Goal: Task Accomplishment & Management: Use online tool/utility

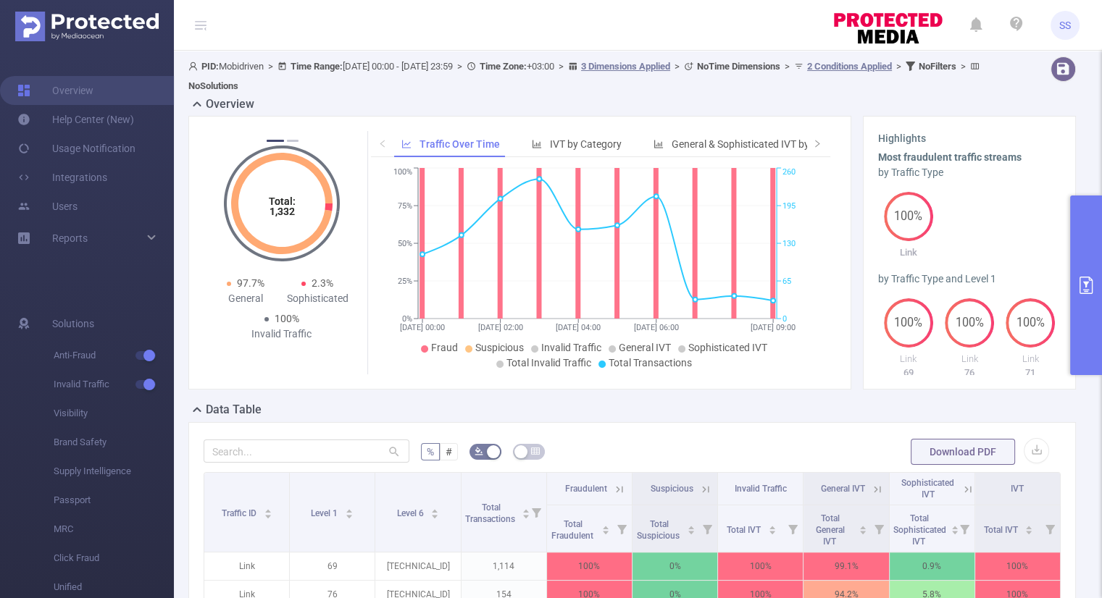
scroll to position [130, 0]
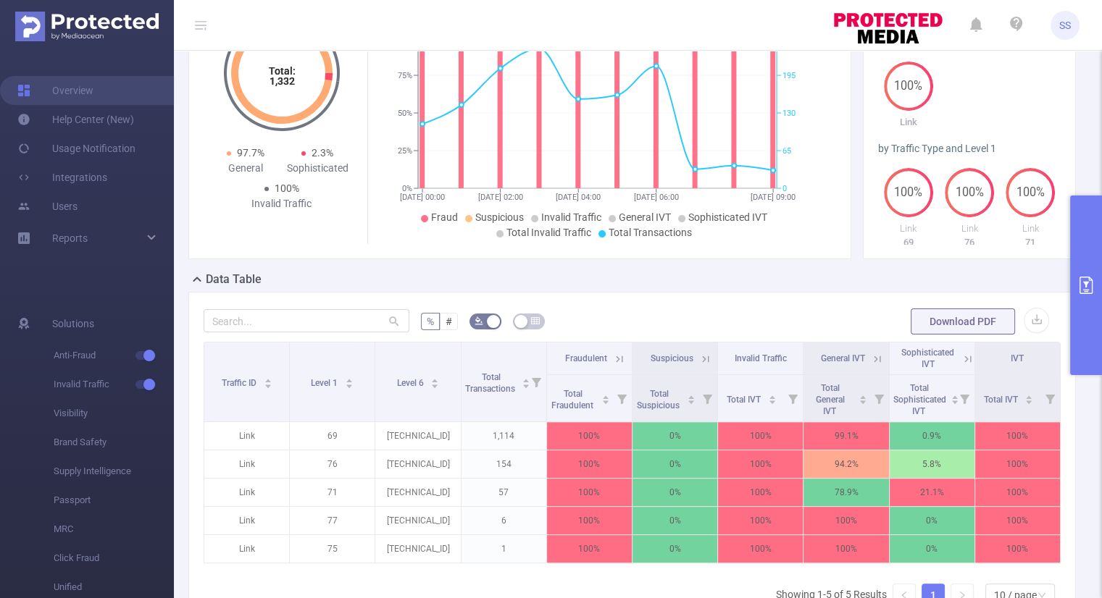
click at [1090, 320] on button "primary" at bounding box center [1086, 286] width 32 height 180
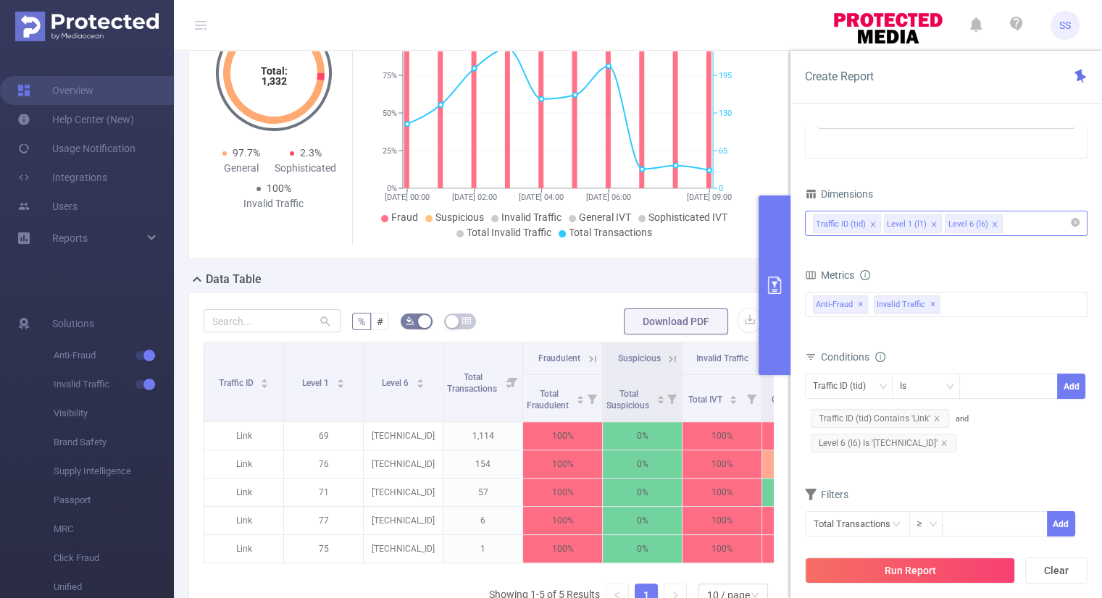
click at [930, 223] on icon "icon: close" at bounding box center [933, 224] width 7 height 7
click at [930, 224] on icon "icon: close" at bounding box center [933, 224] width 7 height 7
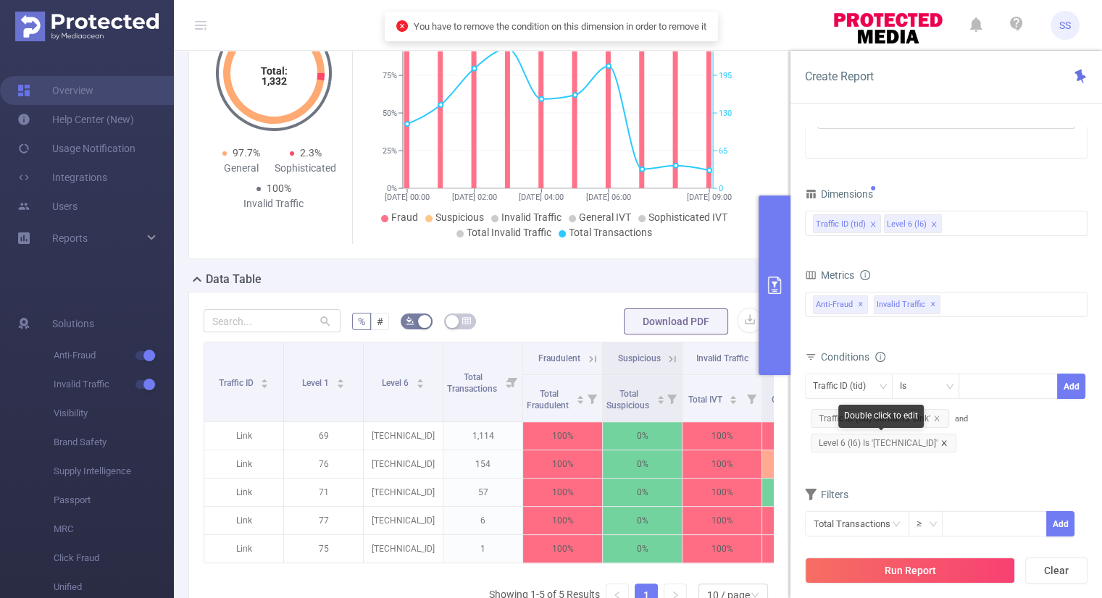
click at [940, 441] on icon "icon: close" at bounding box center [943, 443] width 7 height 7
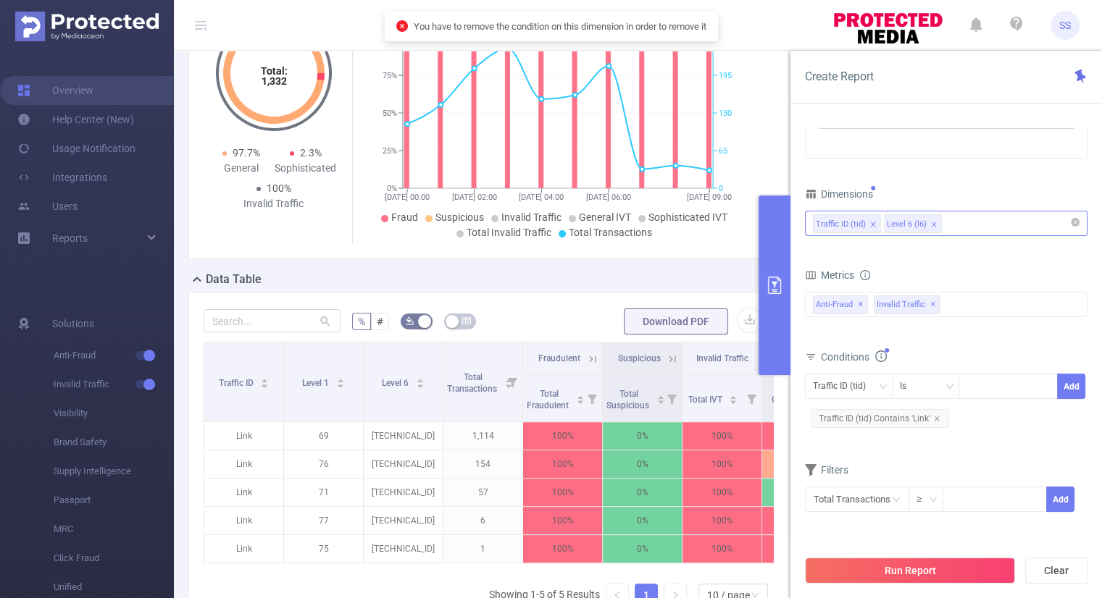
click at [933, 225] on icon "icon: close" at bounding box center [933, 224] width 7 height 7
click at [927, 219] on div "Traffic ID (tid)" at bounding box center [946, 224] width 267 height 24
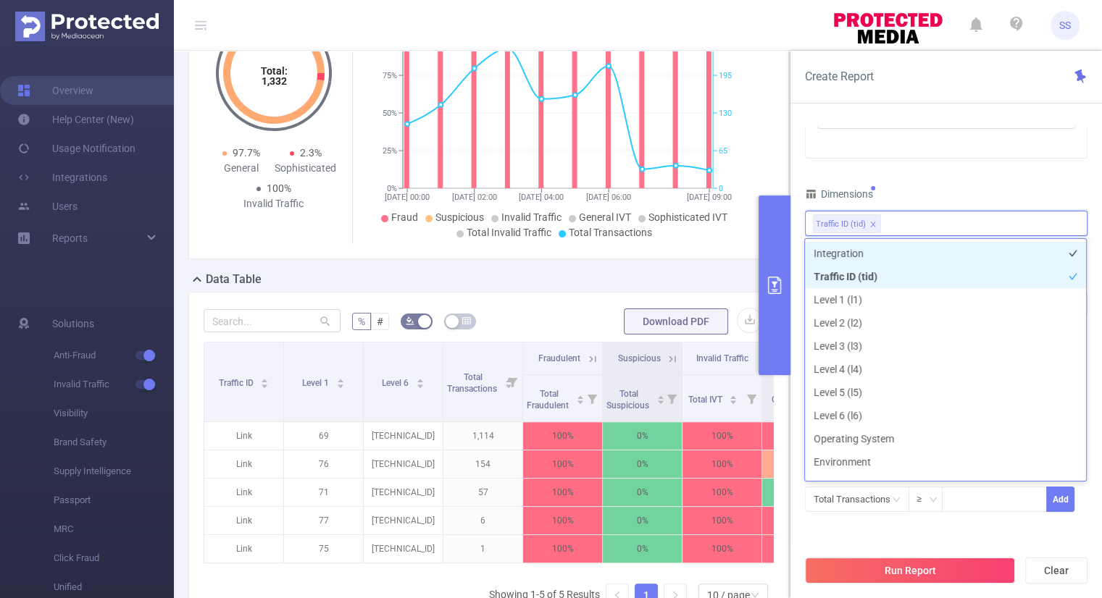
scroll to position [3, 0]
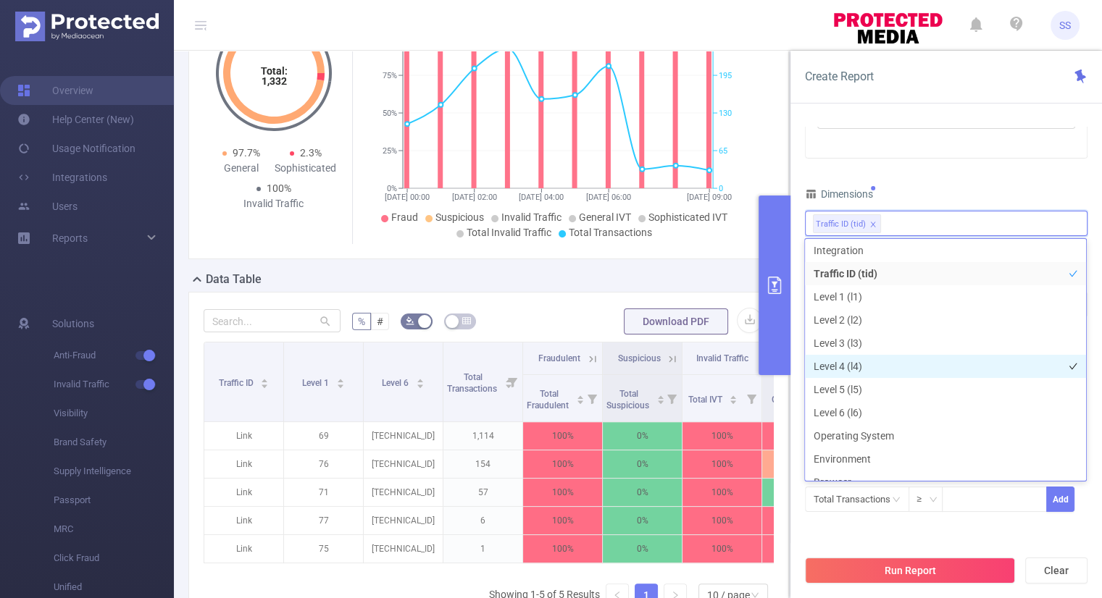
click at [881, 363] on li "Level 4 (l4)" at bounding box center [945, 366] width 281 height 23
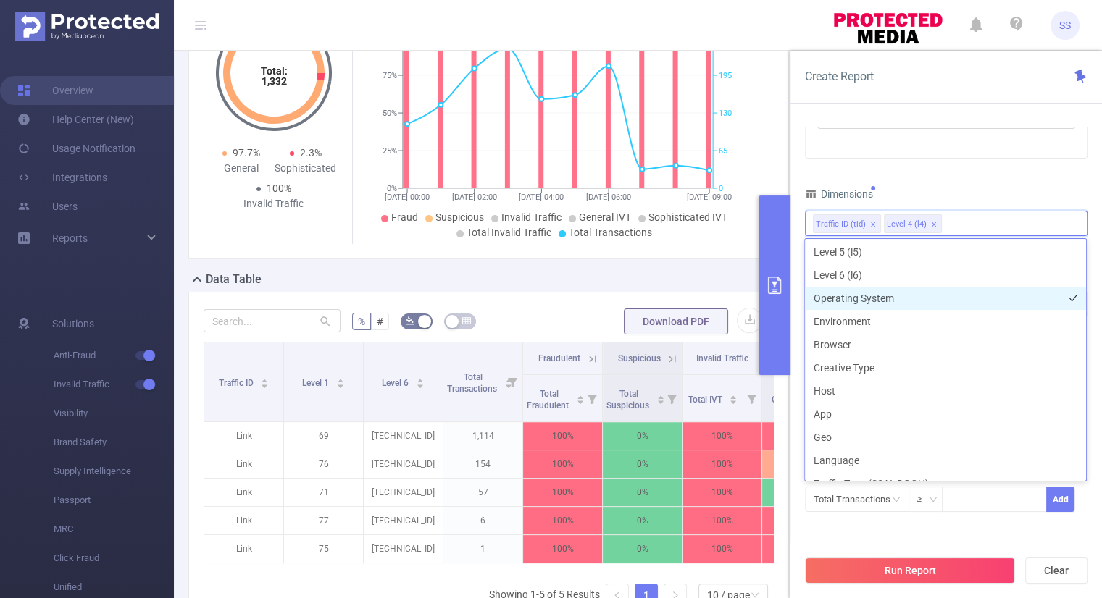
scroll to position [148, 0]
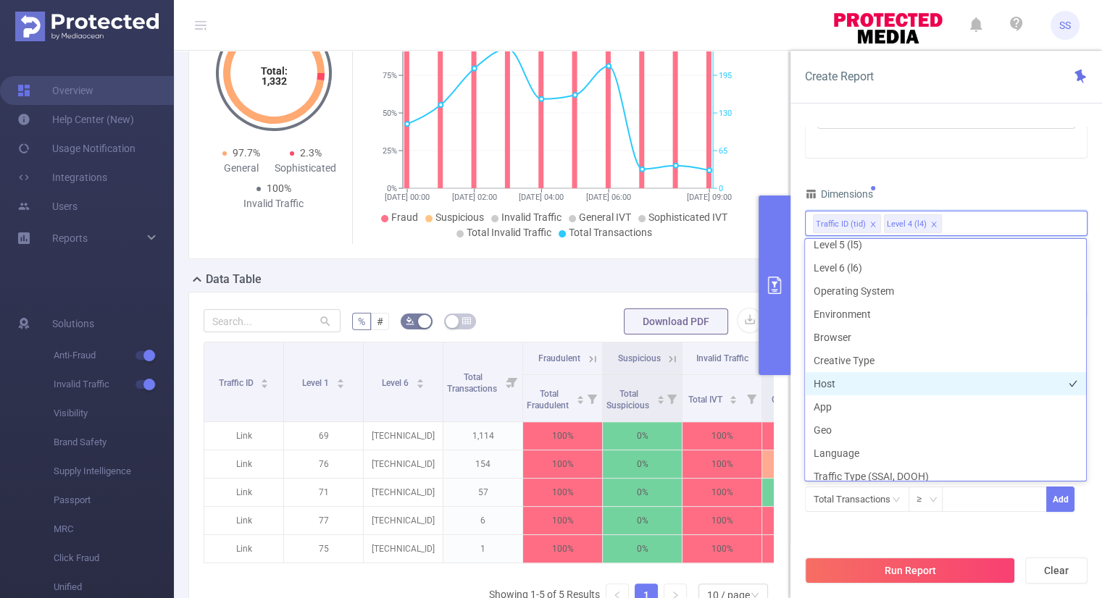
click at [864, 383] on li "Host" at bounding box center [945, 383] width 281 height 23
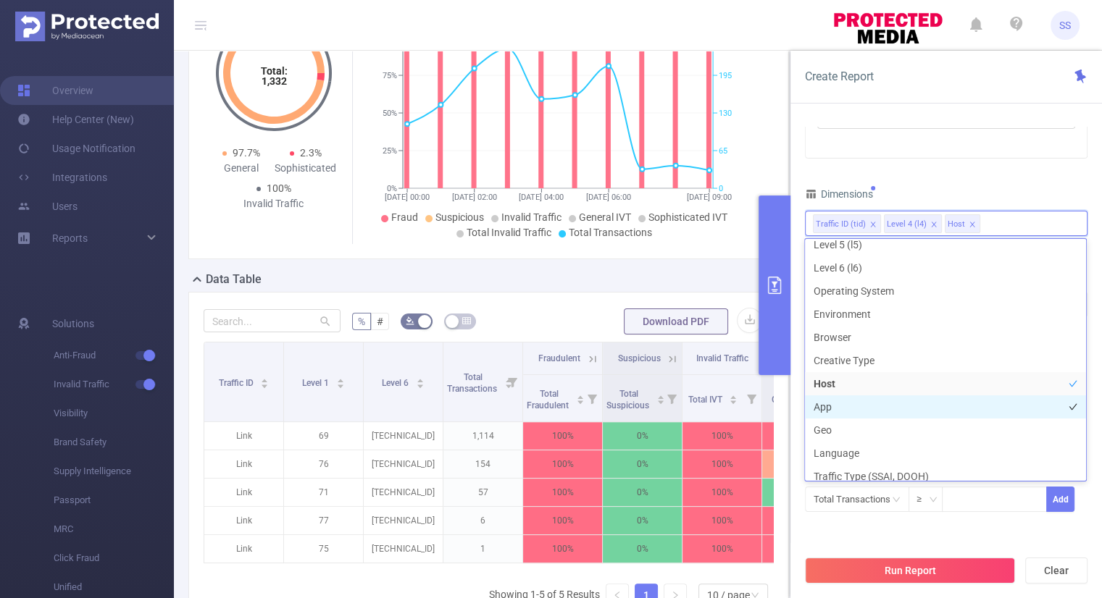
click at [857, 398] on li "App" at bounding box center [945, 407] width 281 height 23
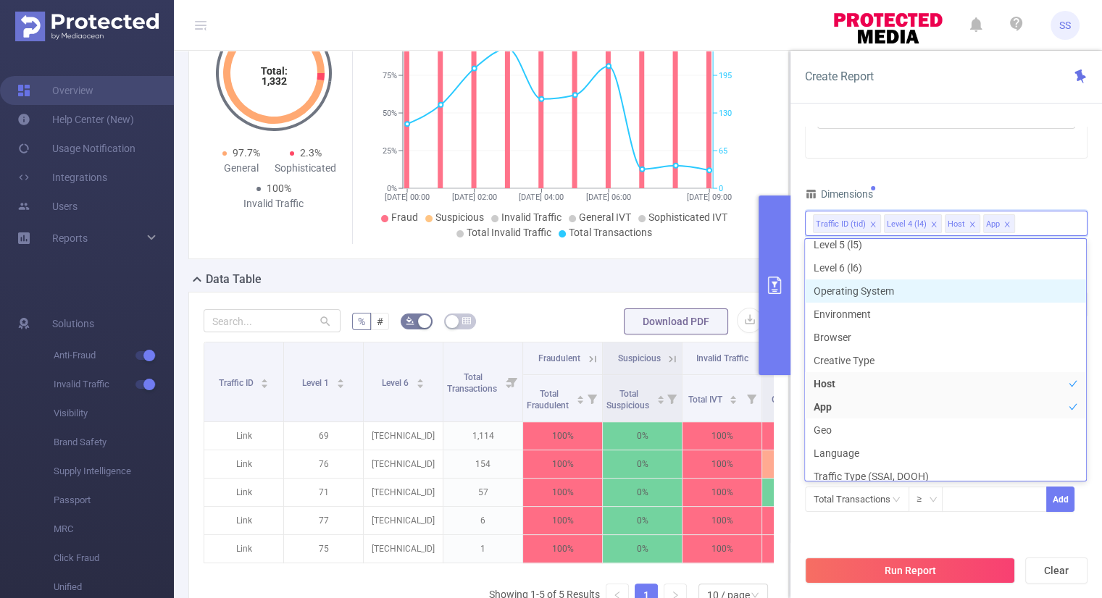
scroll to position [142, 0]
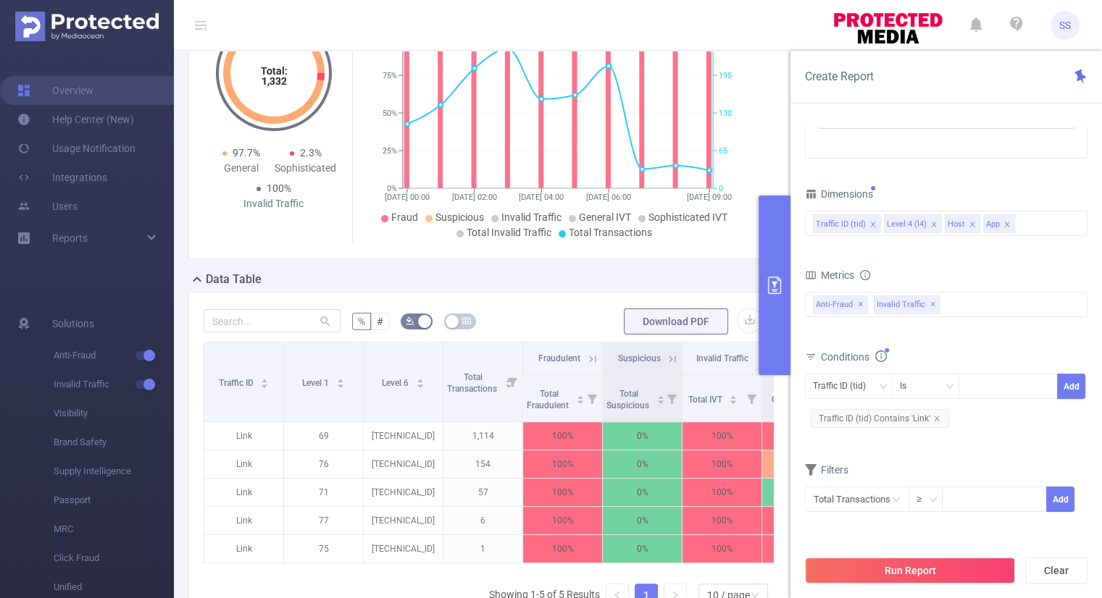
click at [977, 180] on div "Time Range [DATE] 00:00 _ [DATE] 23:59 Advanced Time Properties Time Zone UTC+0…" at bounding box center [946, 205] width 283 height 652
click at [878, 383] on icon "icon: down" at bounding box center [882, 387] width 9 height 9
click at [854, 440] on li "Level 4 (l4)" at bounding box center [848, 438] width 88 height 23
click at [990, 393] on div at bounding box center [1008, 387] width 83 height 24
paste input "[DOMAIN_NAME]"
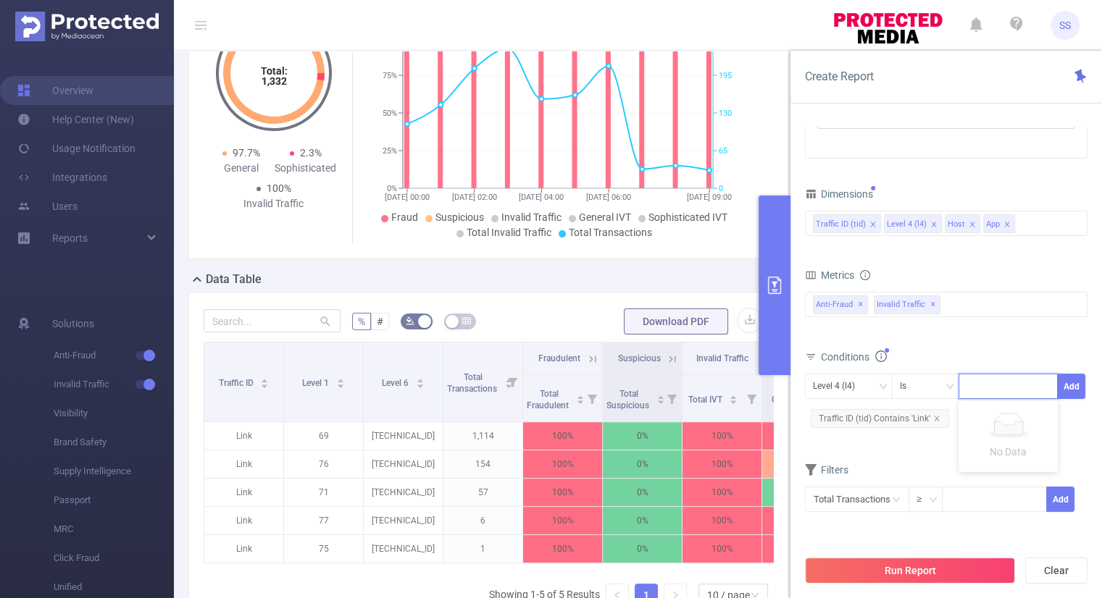
type input "[DOMAIN_NAME]"
click at [985, 409] on li "[DOMAIN_NAME]" at bounding box center [1013, 415] width 109 height 23
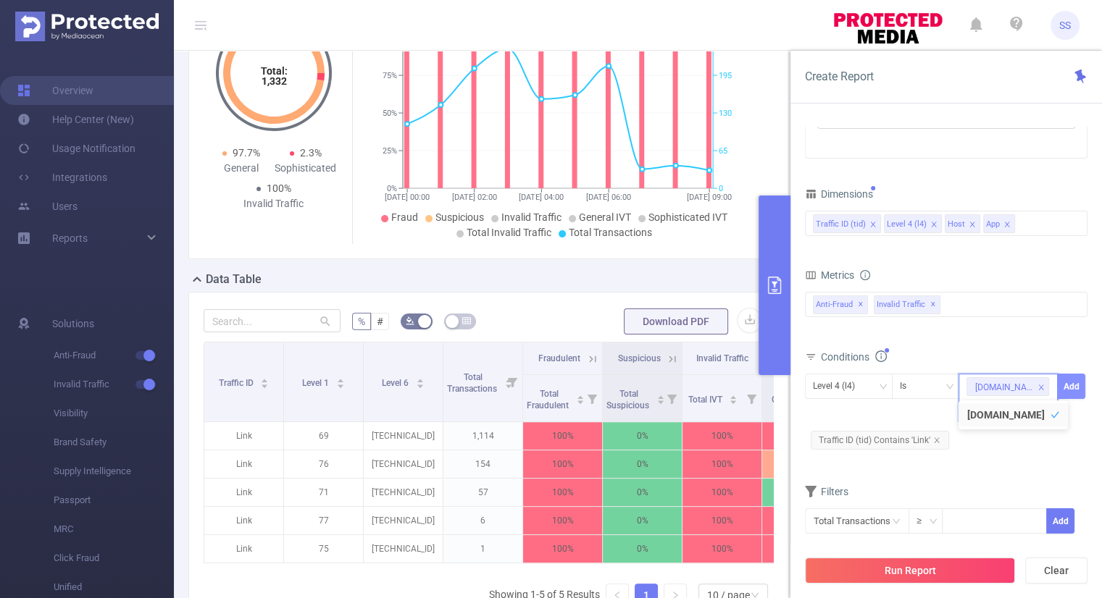
click at [1072, 380] on button "Add" at bounding box center [1071, 386] width 28 height 25
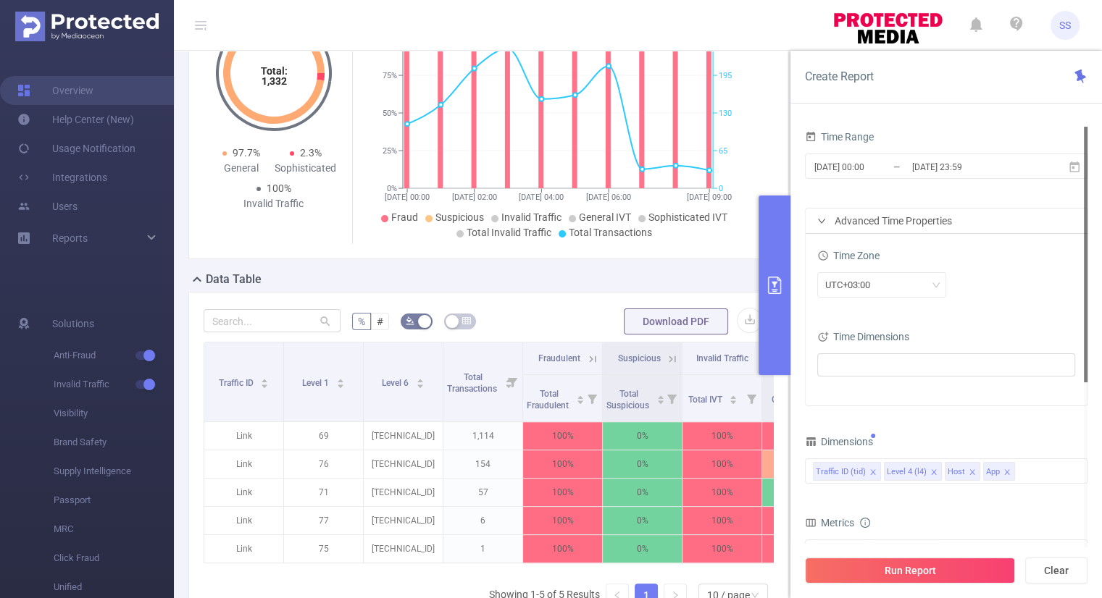
scroll to position [0, 0]
click at [862, 170] on input "[DATE] 00:00" at bounding box center [871, 167] width 117 height 20
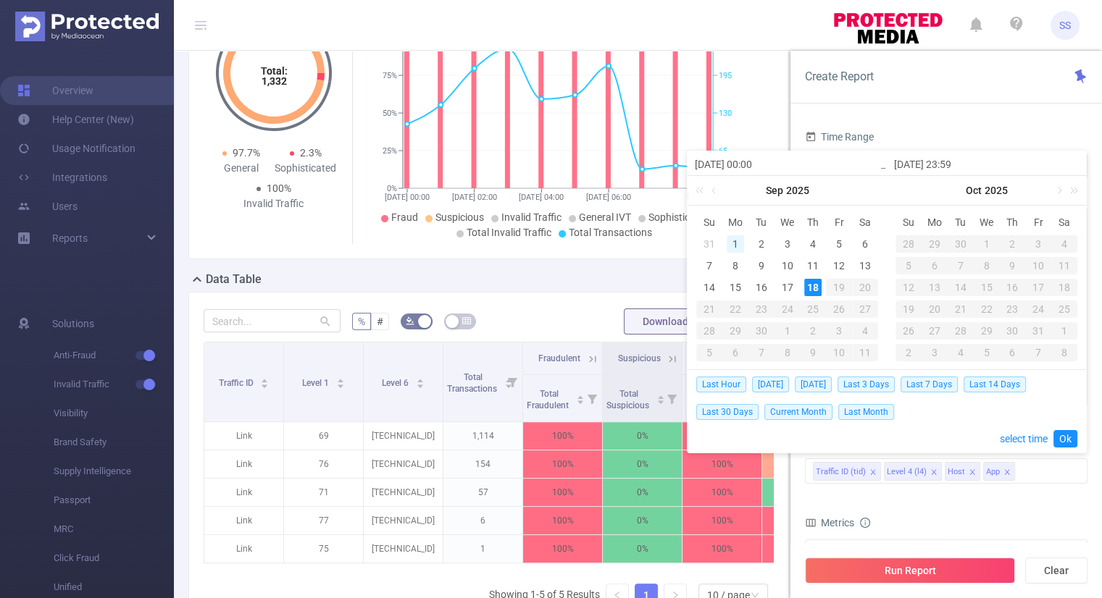
click at [736, 245] on div "1" at bounding box center [735, 243] width 17 height 17
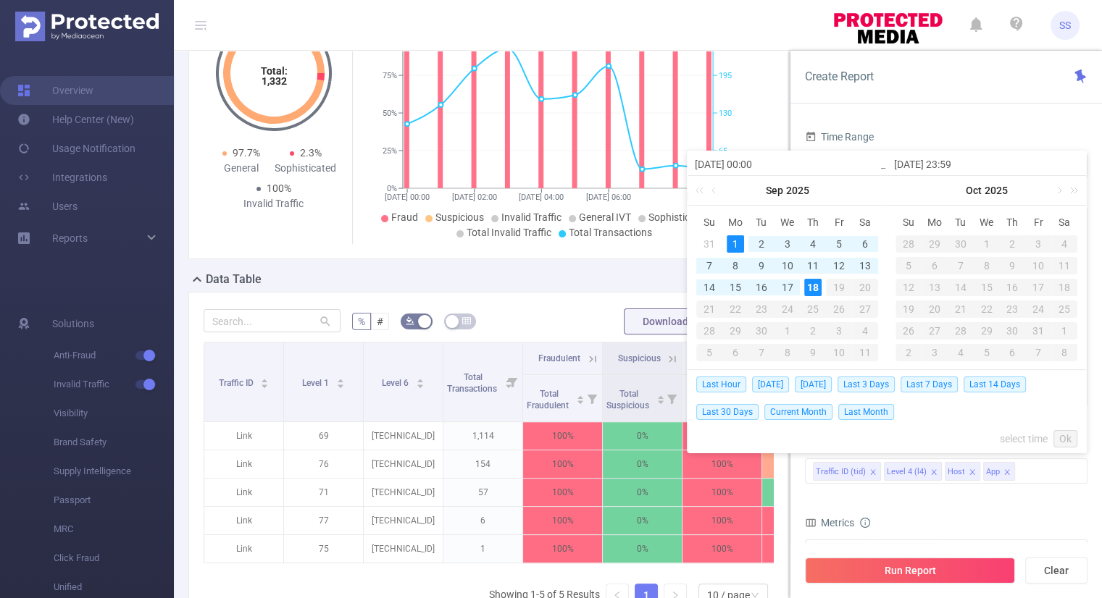
click at [817, 288] on div "18" at bounding box center [812, 287] width 17 height 17
type input "[DATE] 00:00"
click at [1064, 438] on link "Ok" at bounding box center [1066, 438] width 24 height 17
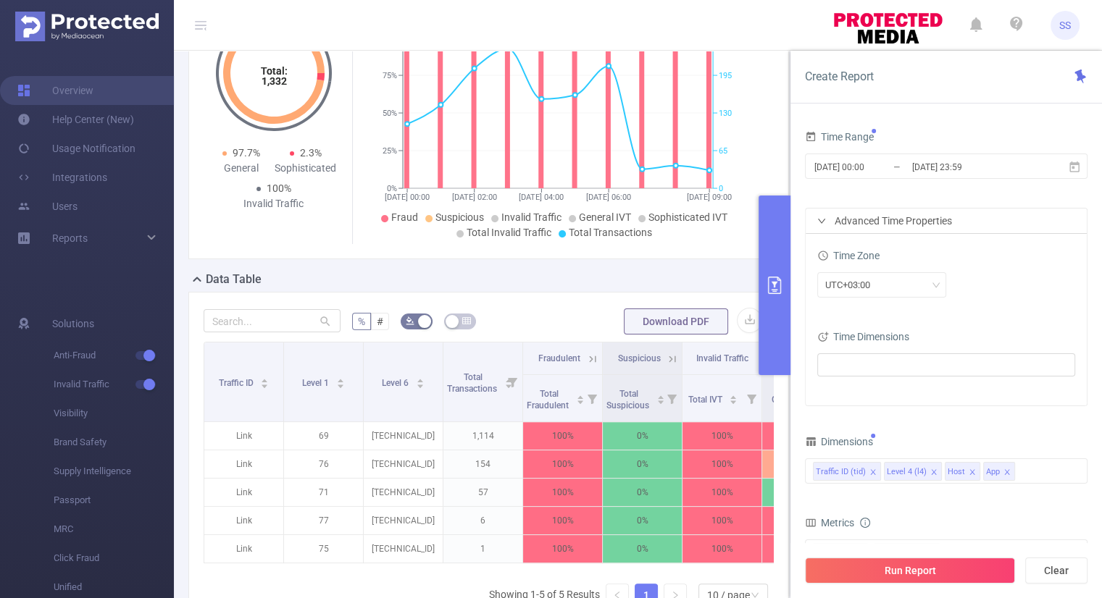
click at [1009, 256] on div "Time Zone" at bounding box center [946, 258] width 258 height 24
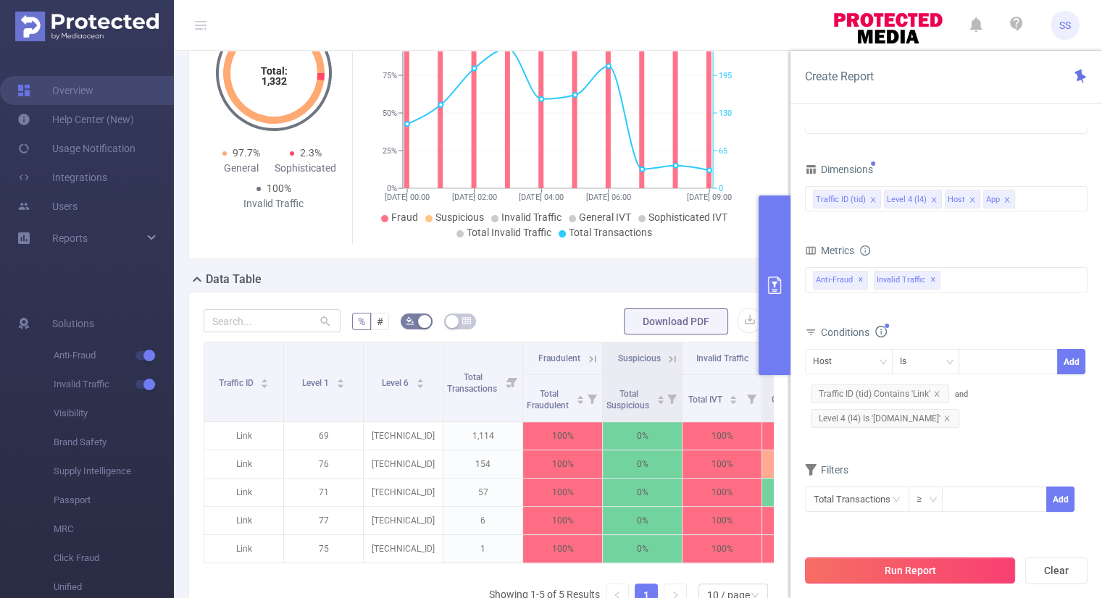
click at [913, 568] on button "Run Report" at bounding box center [910, 571] width 210 height 26
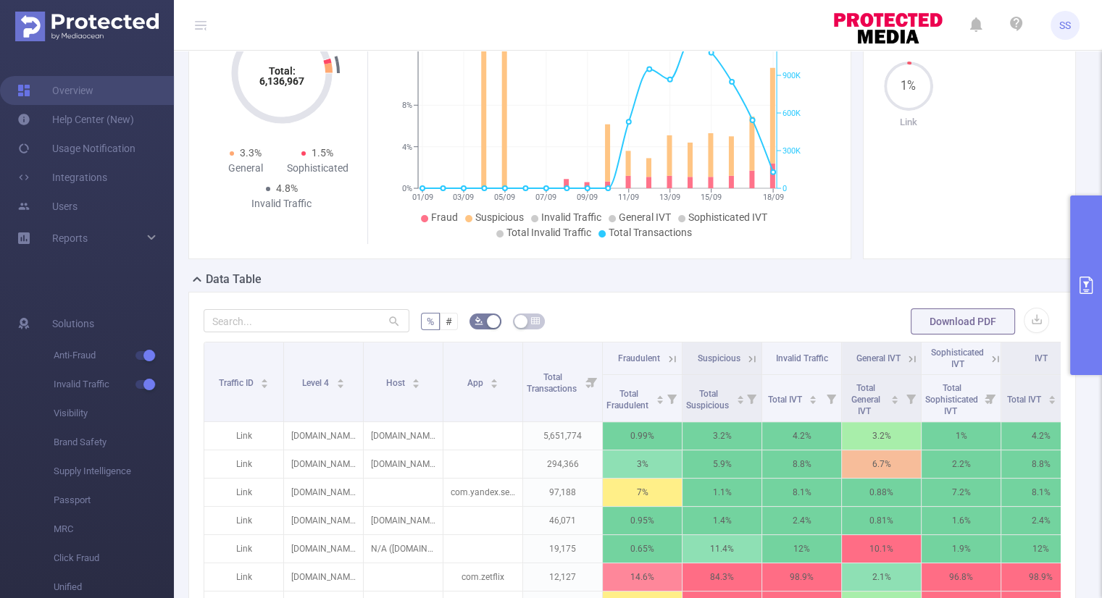
scroll to position [275, 0]
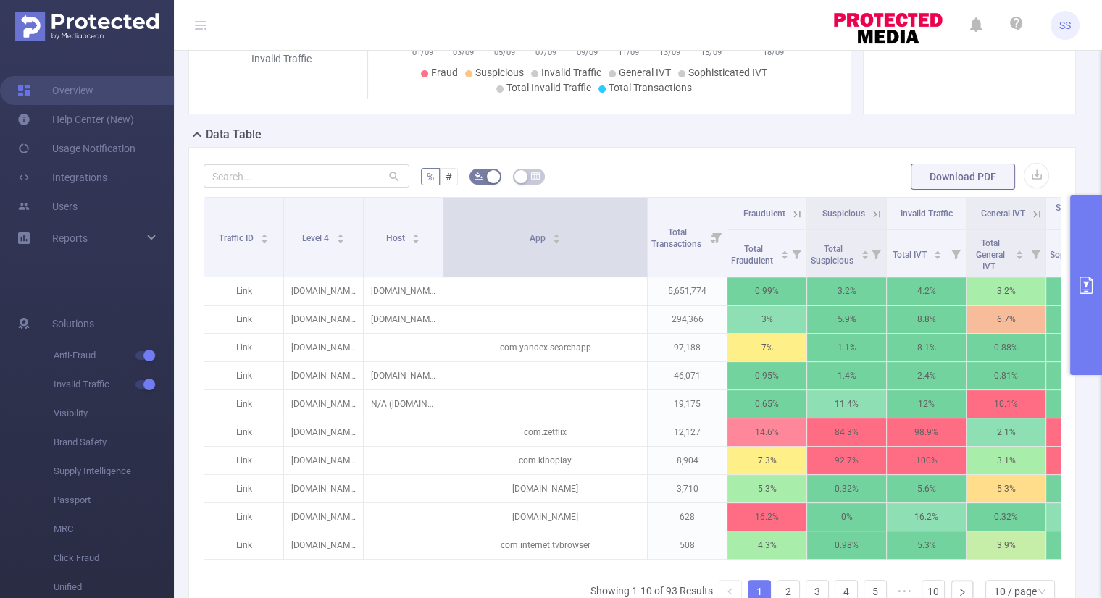
drag, startPoint x: 522, startPoint y: 221, endPoint x: 646, endPoint y: 222, distance: 124.6
click at [646, 222] on span at bounding box center [646, 237] width 7 height 79
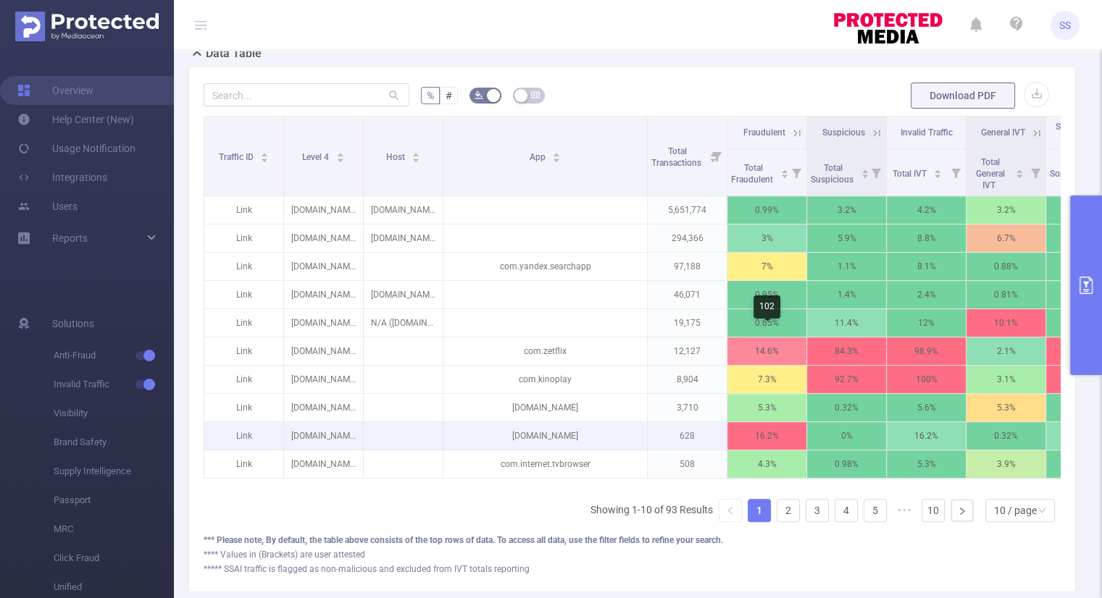
scroll to position [304, 0]
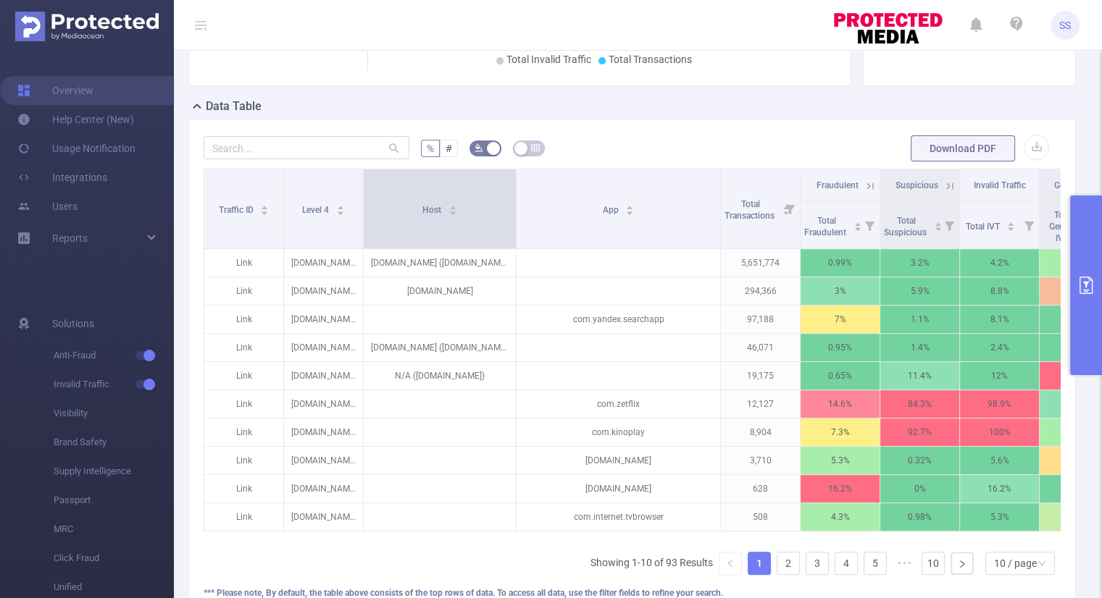
drag, startPoint x: 441, startPoint y: 210, endPoint x: 514, endPoint y: 208, distance: 73.2
click at [514, 208] on span at bounding box center [515, 209] width 7 height 79
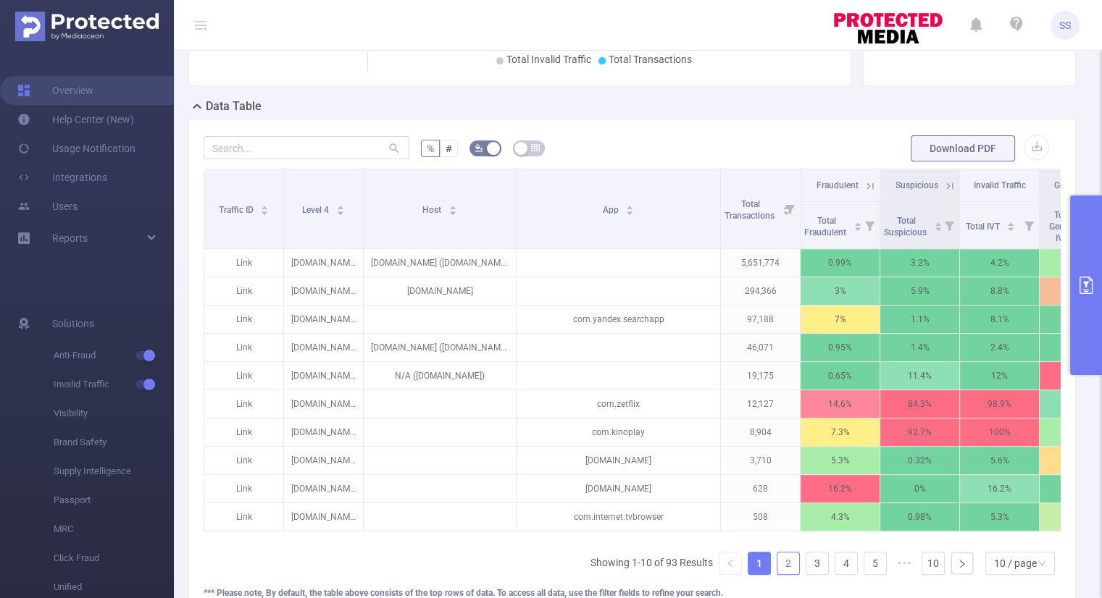
click at [782, 572] on link "2" at bounding box center [788, 564] width 22 height 22
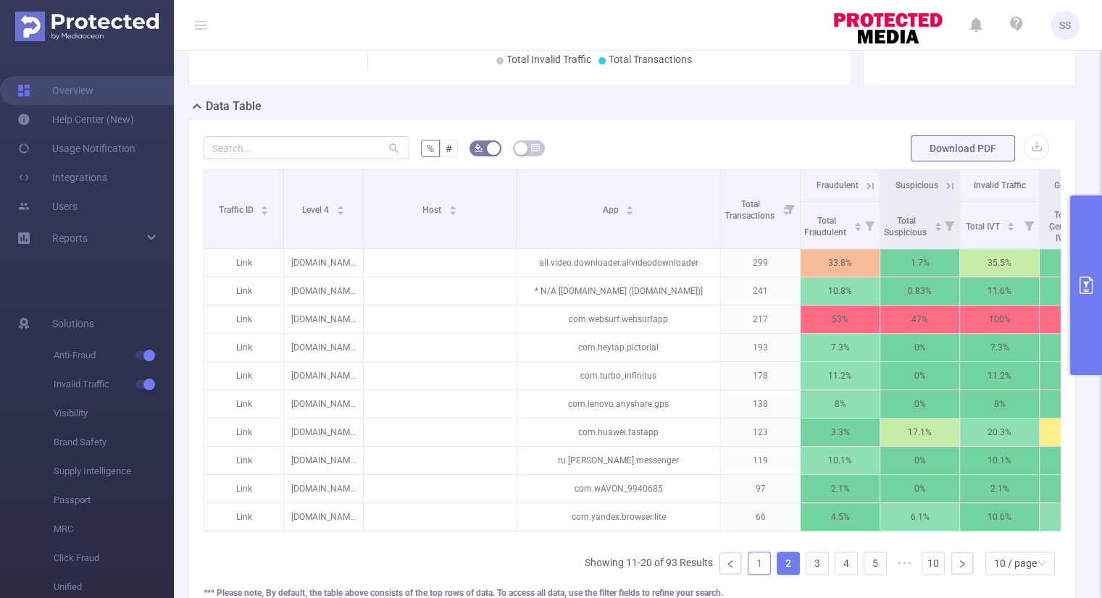
click at [754, 562] on link "1" at bounding box center [759, 564] width 22 height 22
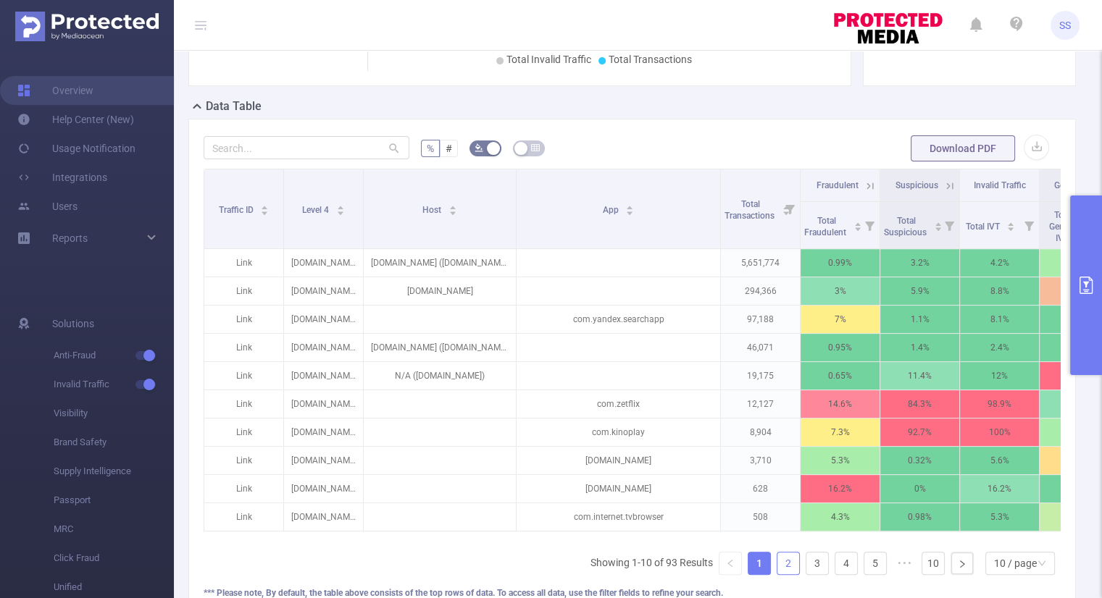
click at [782, 570] on link "2" at bounding box center [788, 564] width 22 height 22
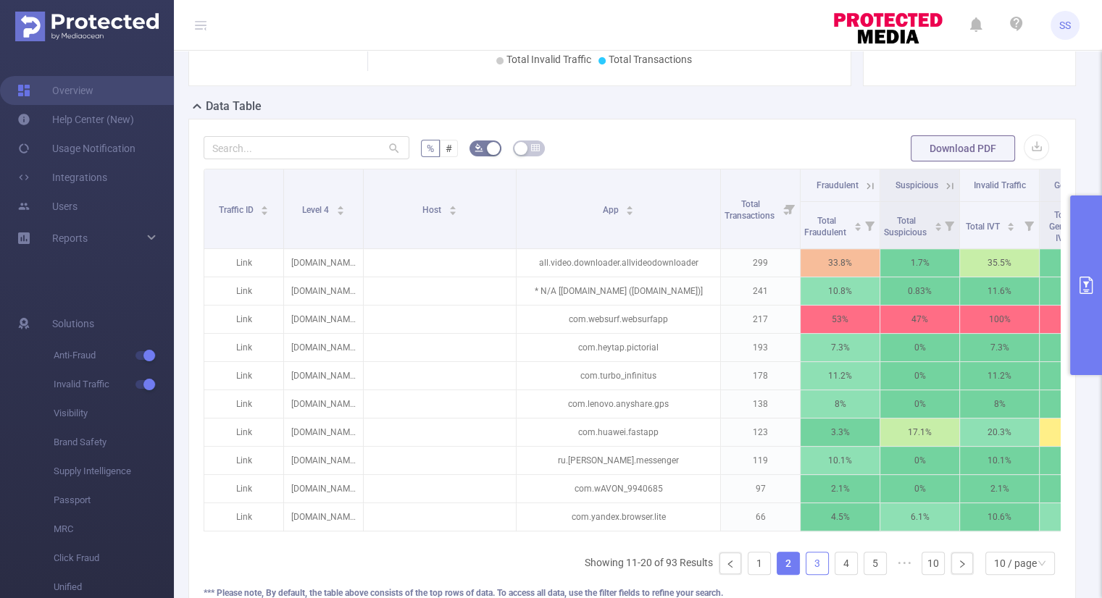
click at [806, 571] on link "3" at bounding box center [817, 564] width 22 height 22
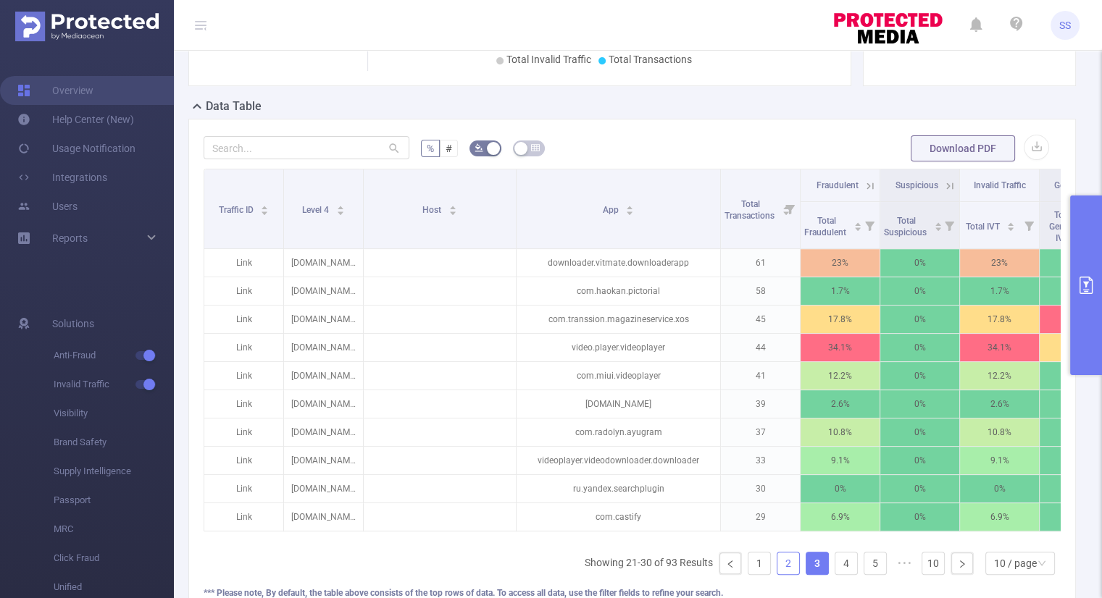
click at [777, 572] on link "2" at bounding box center [788, 564] width 22 height 22
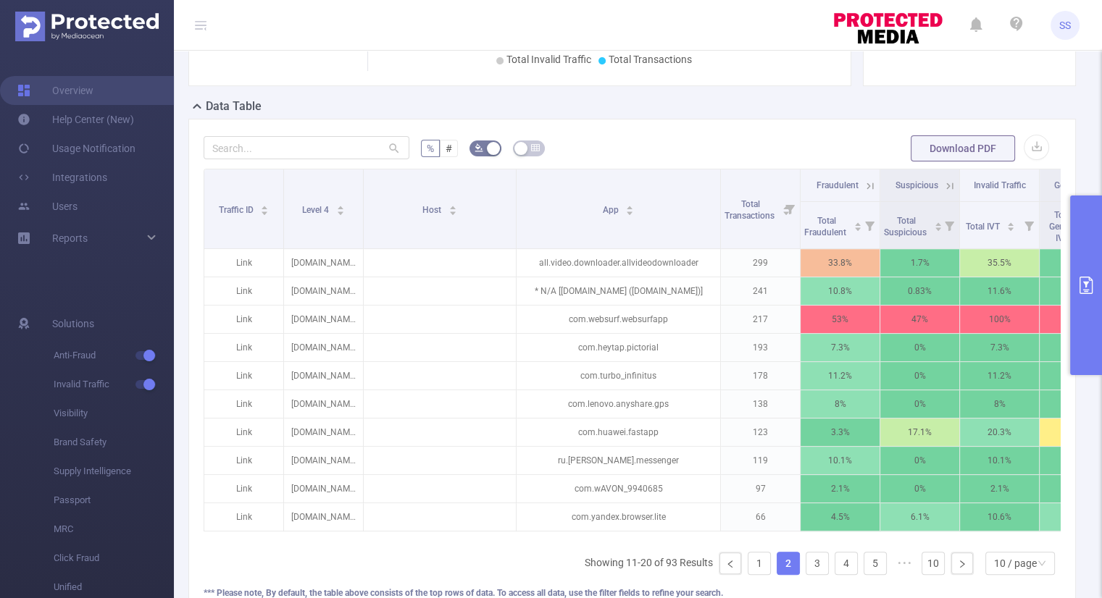
click at [1082, 285] on icon "primary" at bounding box center [1085, 285] width 17 height 17
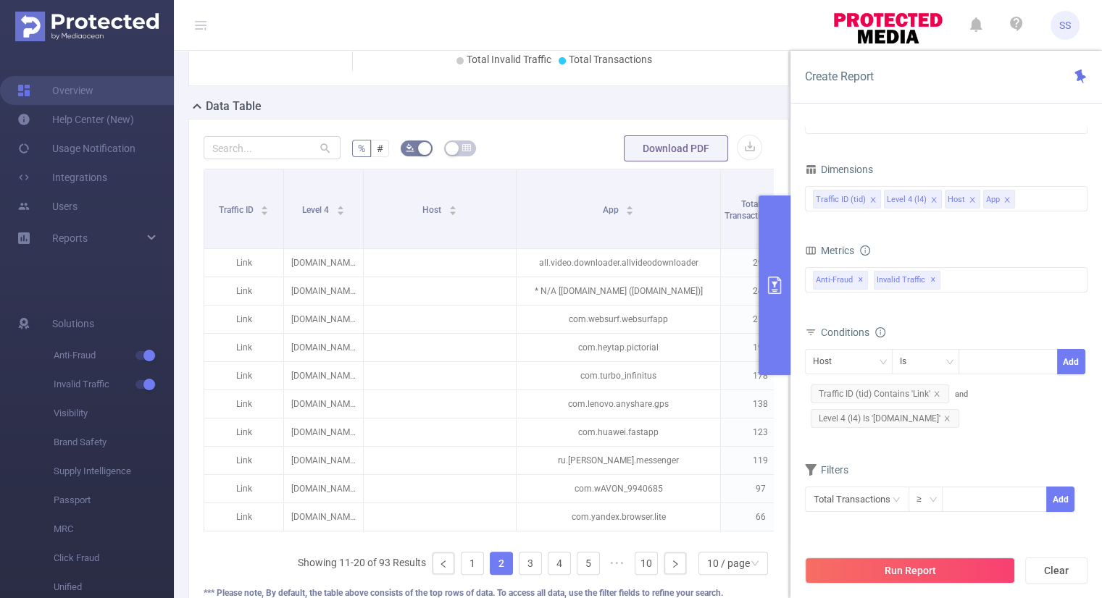
click at [1004, 197] on icon "icon: close" at bounding box center [1006, 199] width 5 height 5
click at [969, 199] on icon "icon: close" at bounding box center [971, 199] width 5 height 5
click at [972, 199] on div "Traffic ID (tid) Level 4 (l4)" at bounding box center [946, 199] width 267 height 24
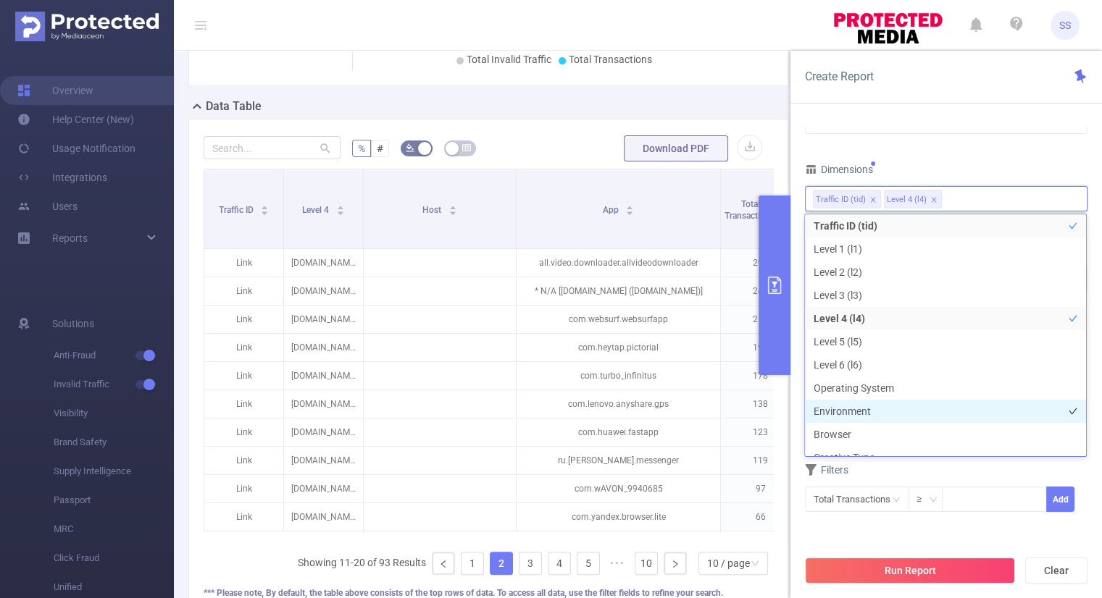
click at [869, 413] on li "Environment" at bounding box center [945, 411] width 281 height 23
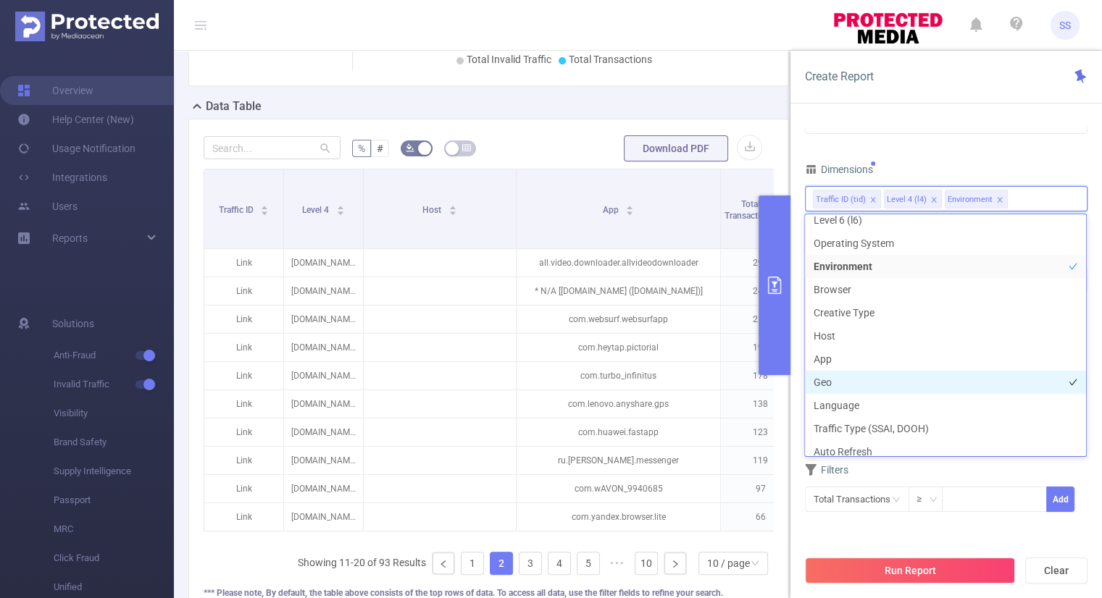
scroll to position [227, 0]
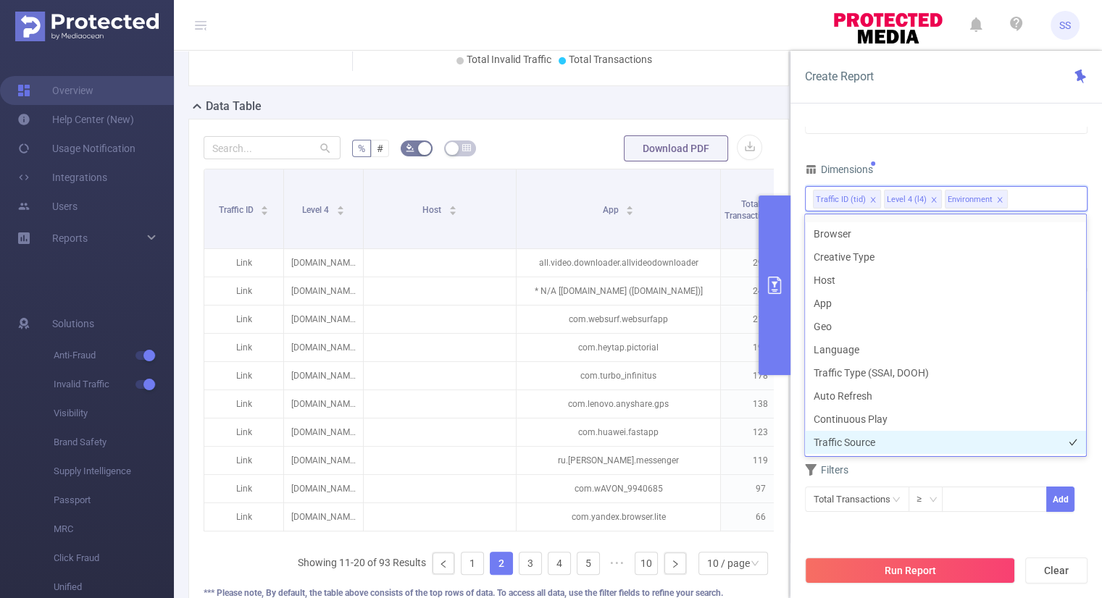
click at [867, 443] on li "Traffic Source" at bounding box center [945, 442] width 281 height 23
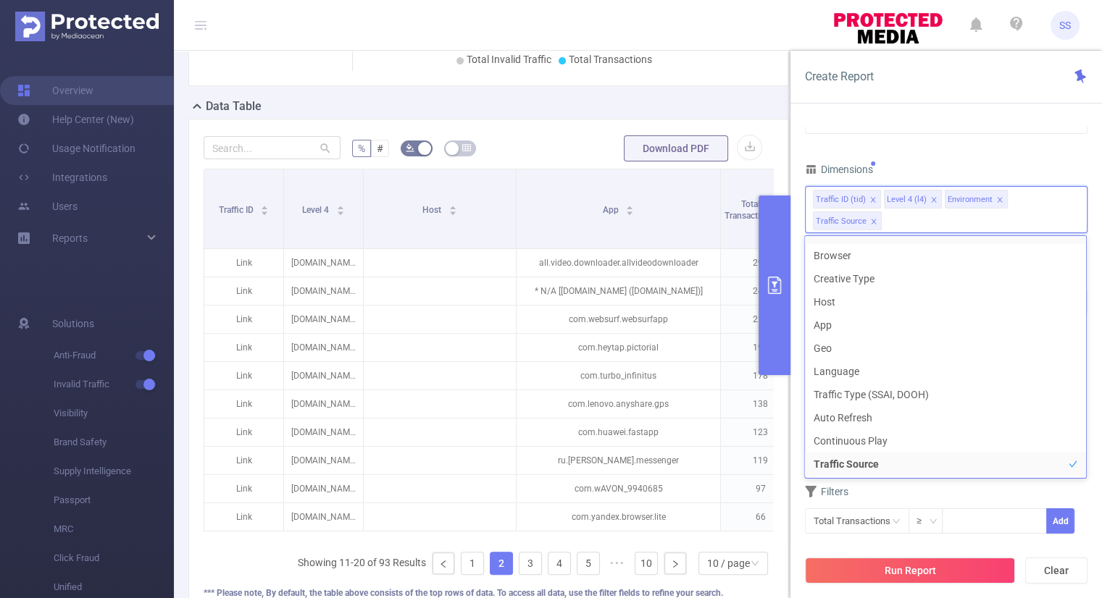
click at [849, 135] on div "Time Range [DATE] 00:00 _ [DATE] 23:59 Advanced Time Properties Time Zone UTC+0…" at bounding box center [946, 203] width 283 height 698
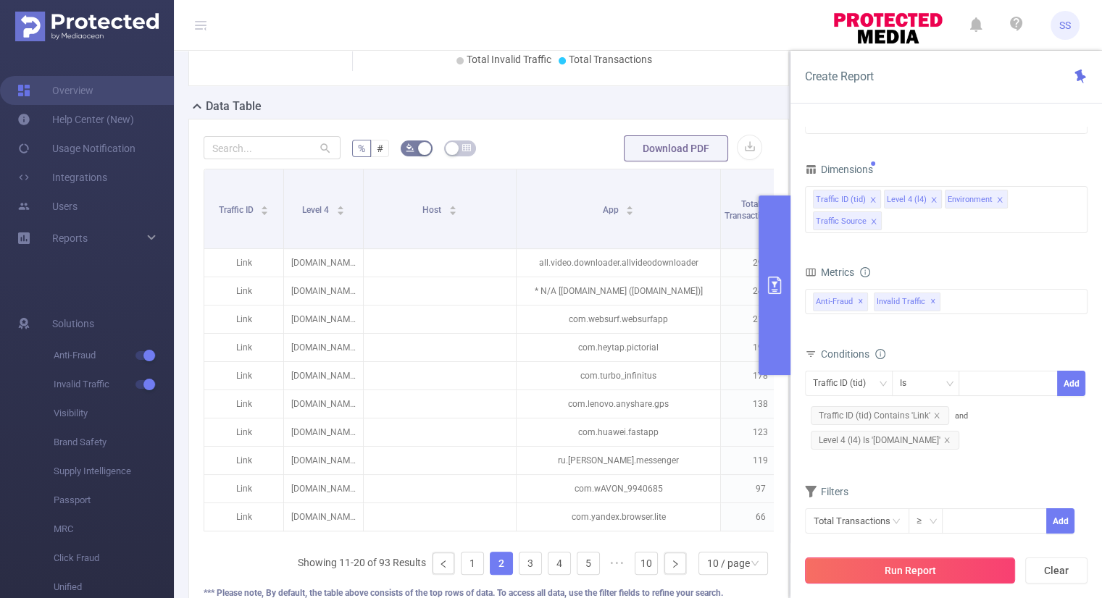
click at [897, 563] on button "Run Report" at bounding box center [910, 571] width 210 height 26
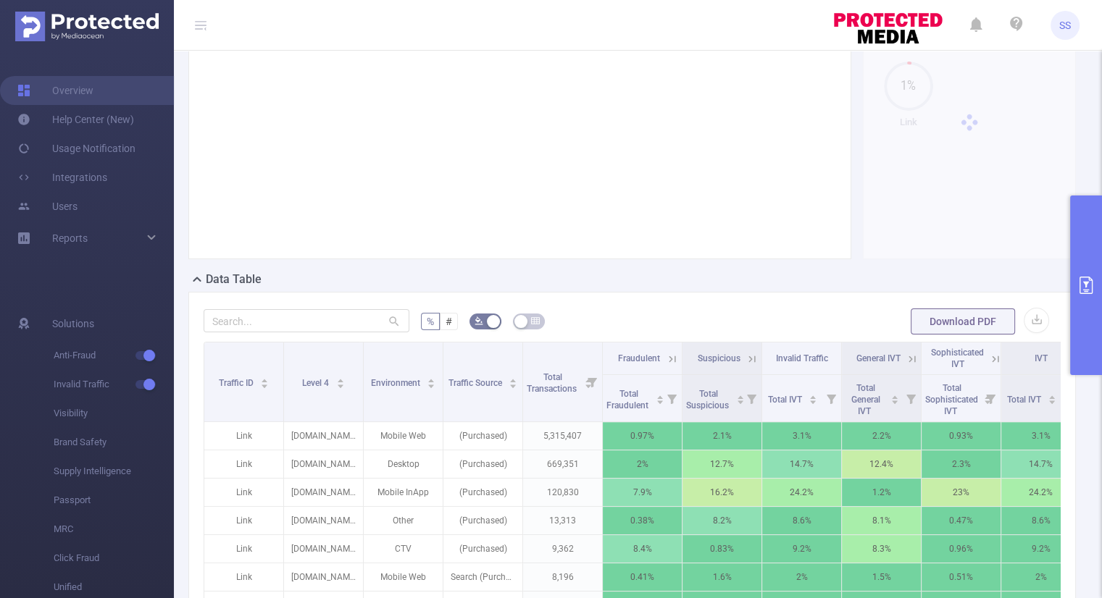
click at [1081, 306] on button "primary" at bounding box center [1086, 286] width 32 height 180
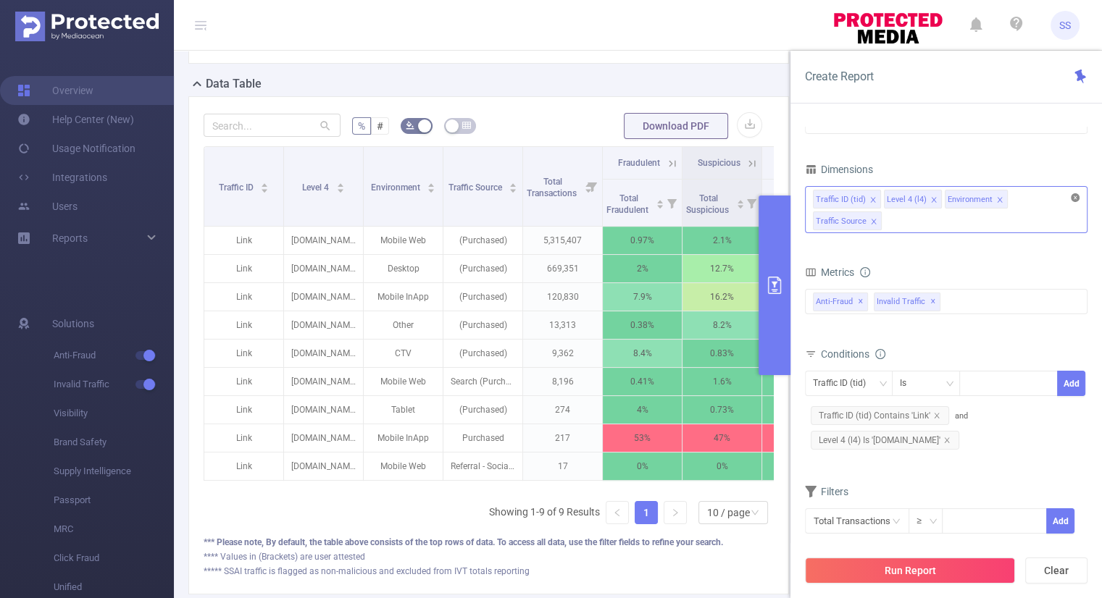
click at [1074, 196] on icon "icon: close-circle" at bounding box center [1075, 197] width 9 height 9
click at [877, 218] on icon "icon: close" at bounding box center [873, 221] width 7 height 7
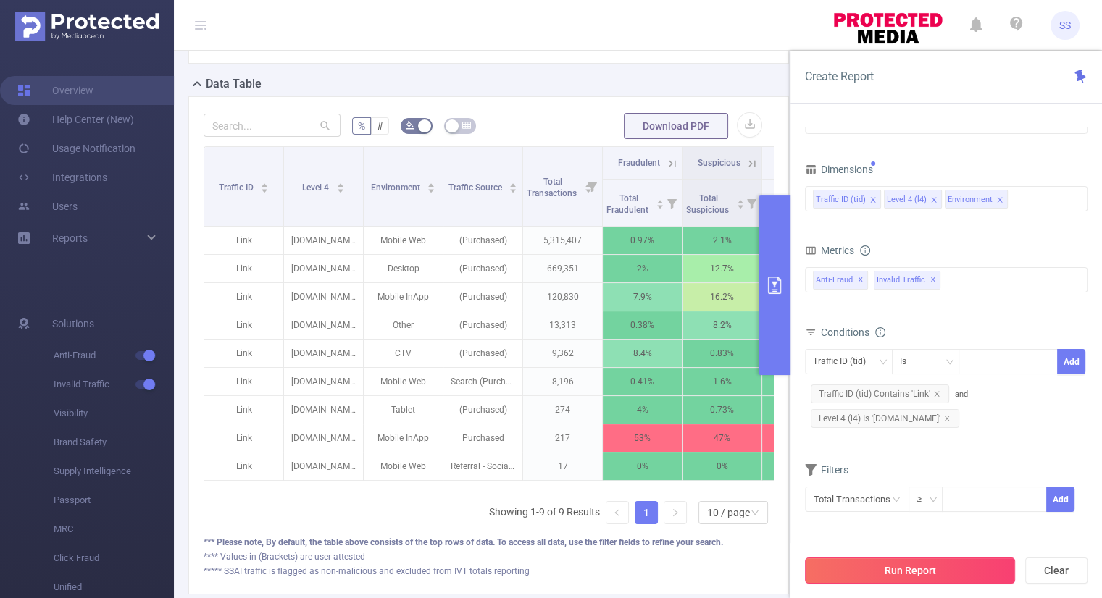
click at [913, 566] on button "Run Report" at bounding box center [910, 571] width 210 height 26
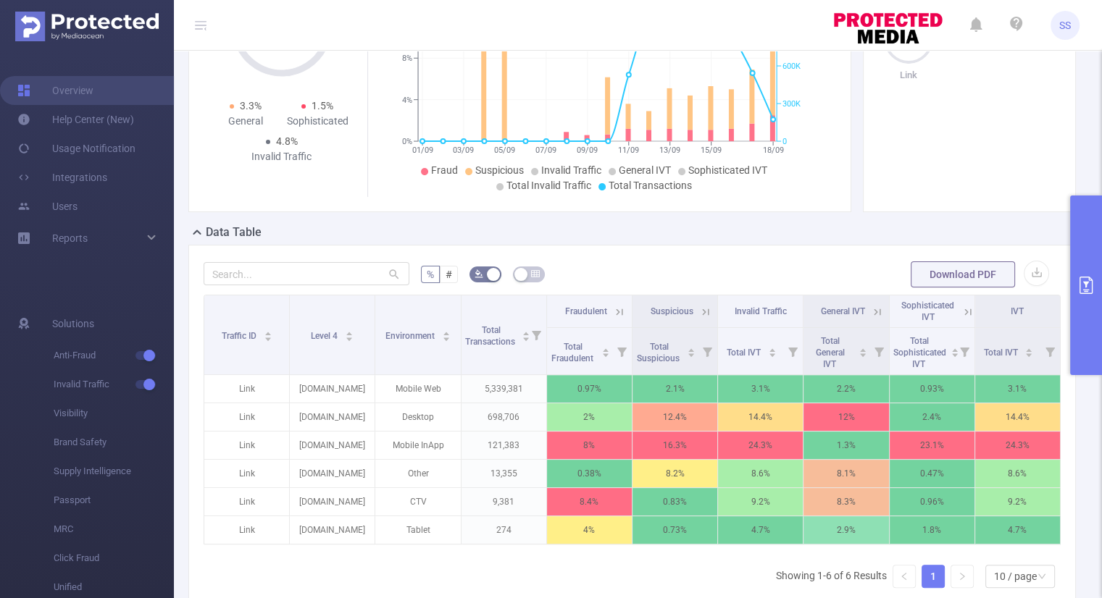
scroll to position [203, 0]
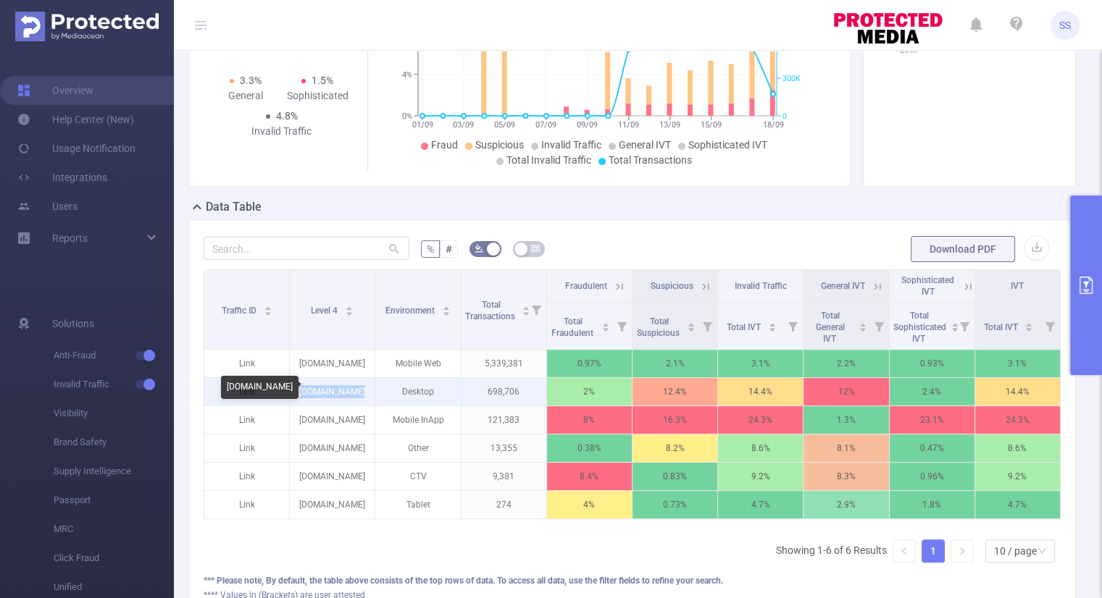
drag, startPoint x: 353, startPoint y: 392, endPoint x: 309, endPoint y: 391, distance: 44.2
click at [309, 391] on p "[DOMAIN_NAME]" at bounding box center [332, 392] width 85 height 28
copy p "[DOMAIN_NAME]"
